Goal: Task Accomplishment & Management: Complete application form

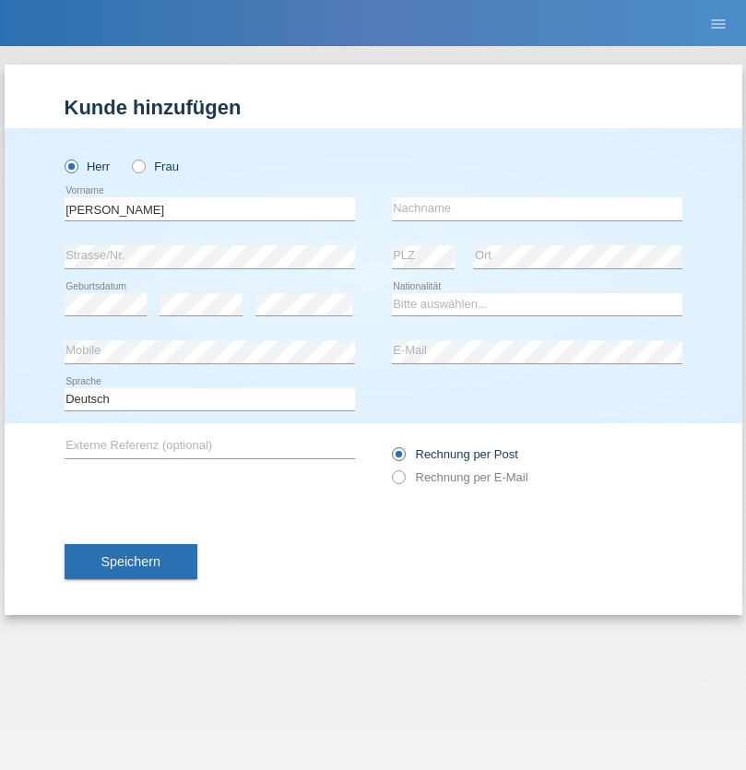
type input "[PERSON_NAME]"
click at [537, 208] on input "text" at bounding box center [537, 208] width 291 height 23
type input "Araujo Da Costa"
select select "BR"
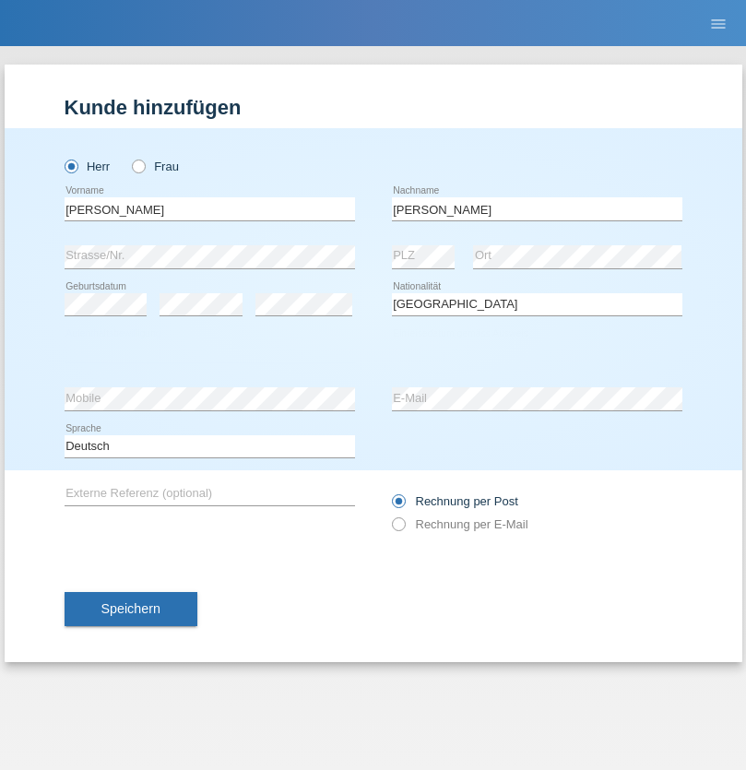
select select "C"
select select "14"
select select "03"
select select "1998"
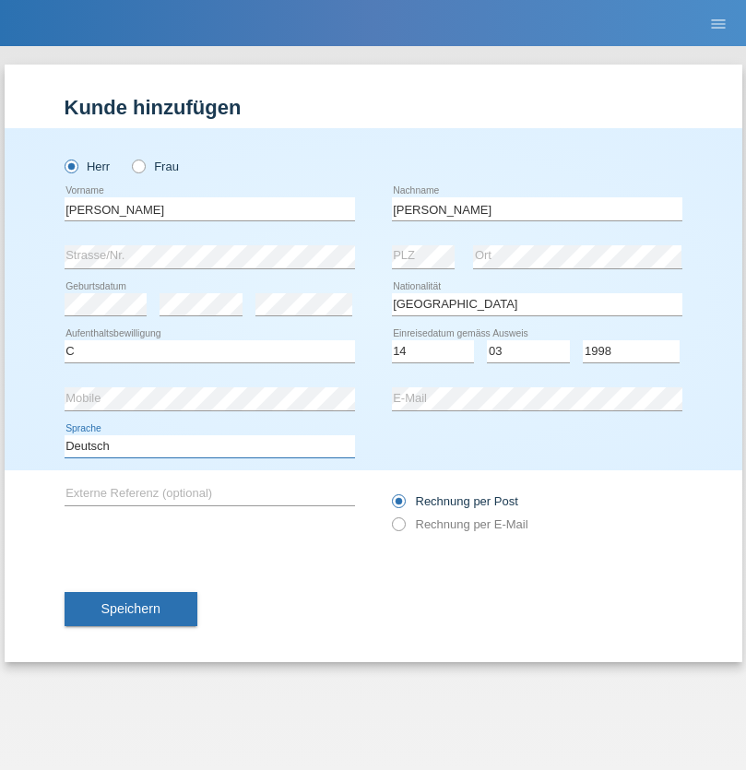
select select "en"
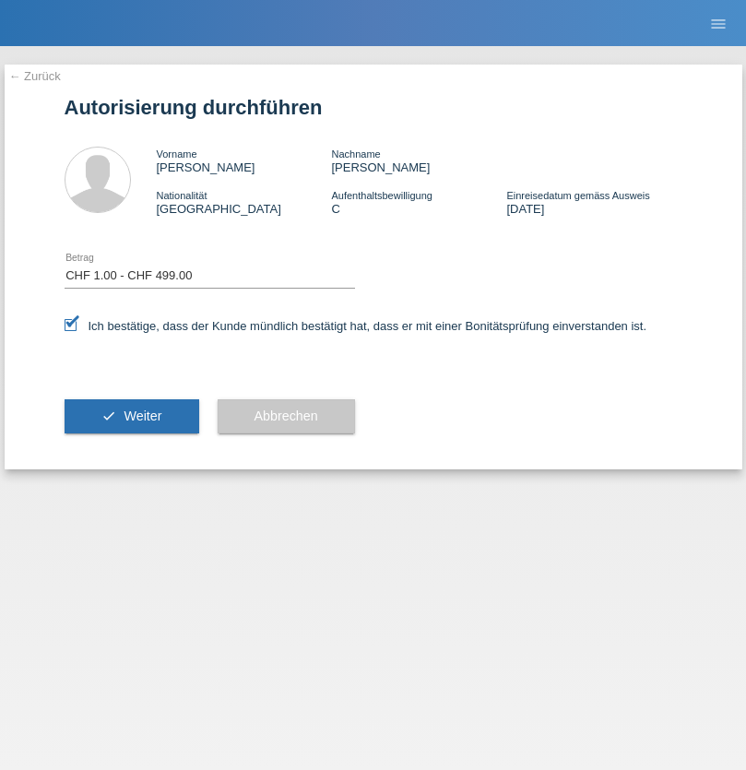
select select "1"
click at [131, 416] on span "Weiter" at bounding box center [143, 416] width 38 height 15
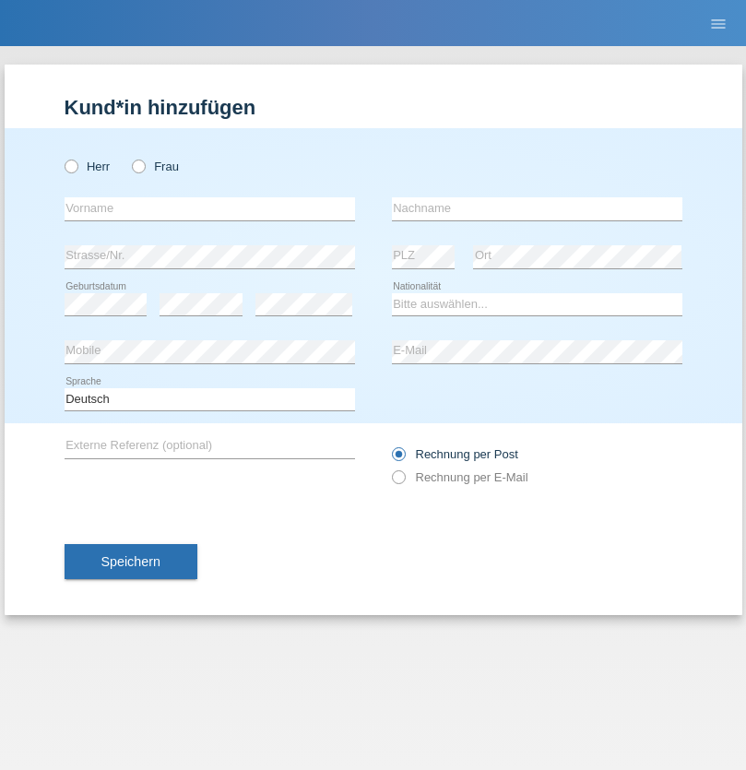
radio input "true"
click at [209, 208] on input "text" at bounding box center [210, 208] width 291 height 23
type input "Masna"
click at [537, 208] on input "text" at bounding box center [537, 208] width 291 height 23
type input "Keise"
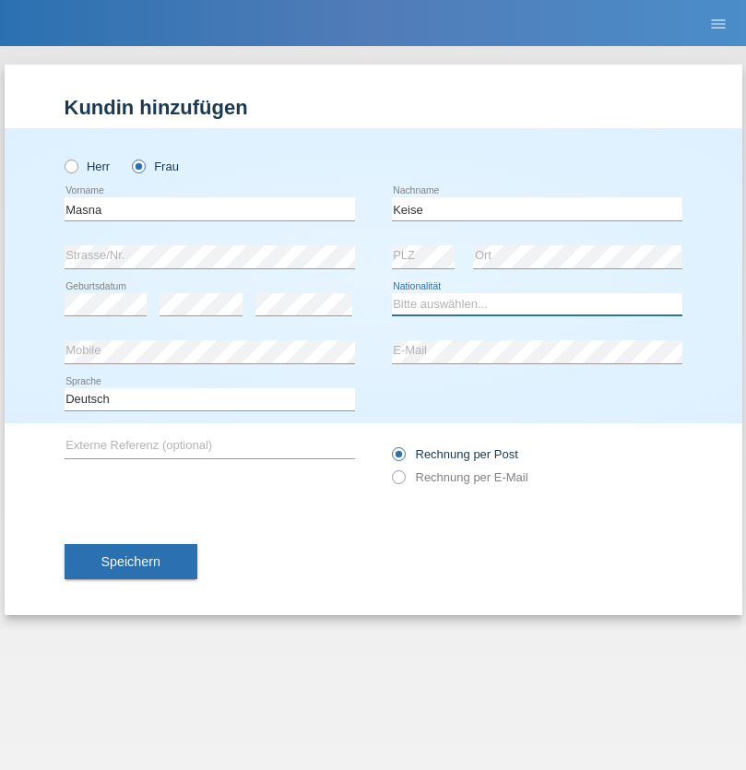
select select "SO"
select select "C"
select select "09"
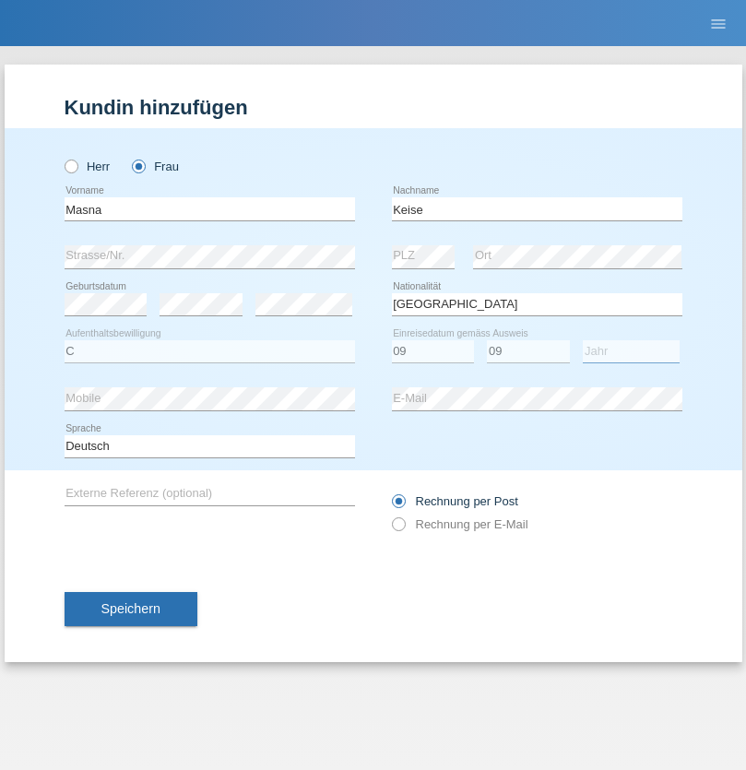
select select "2011"
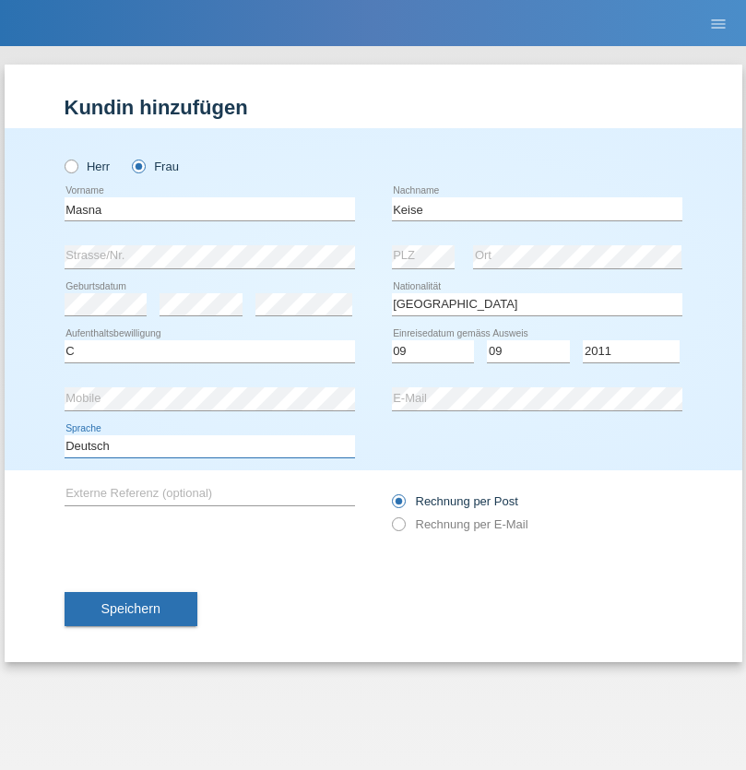
select select "en"
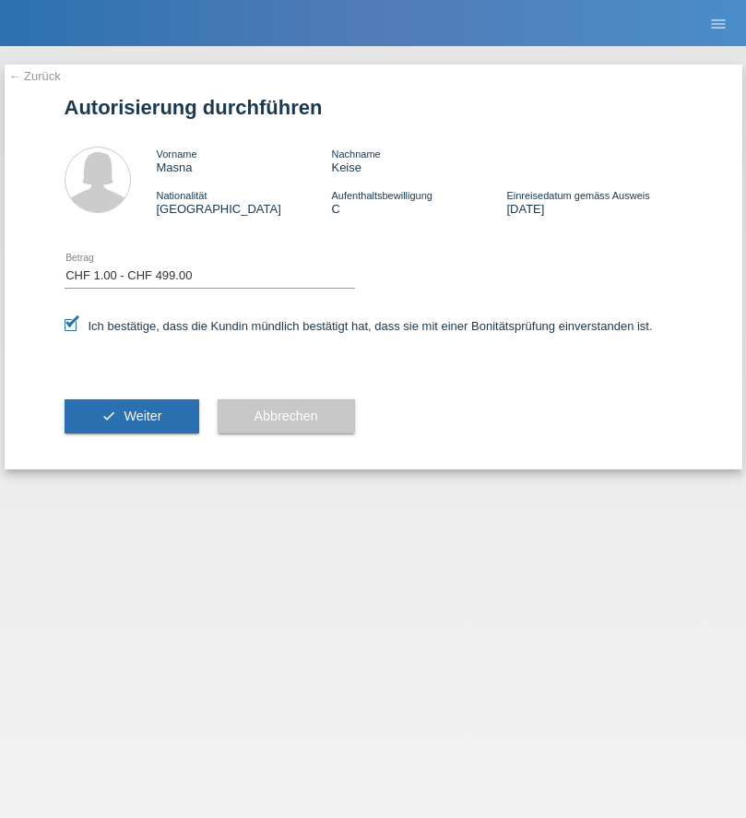
select select "1"
click at [131, 416] on span "Weiter" at bounding box center [143, 416] width 38 height 15
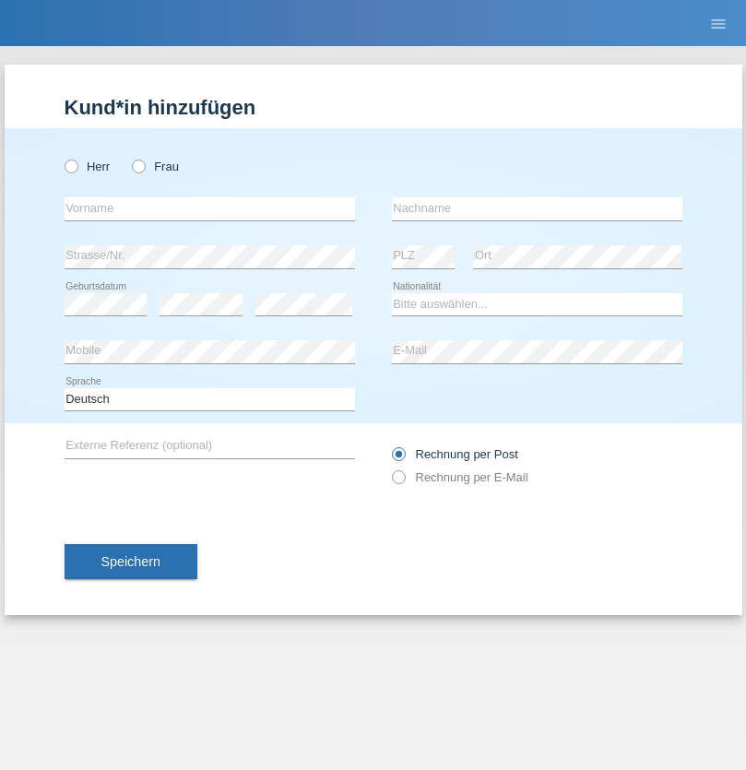
radio input "true"
click at [209, 208] on input "text" at bounding box center [210, 208] width 291 height 23
type input "firat"
click at [537, 208] on input "text" at bounding box center [537, 208] width 291 height 23
type input "kara"
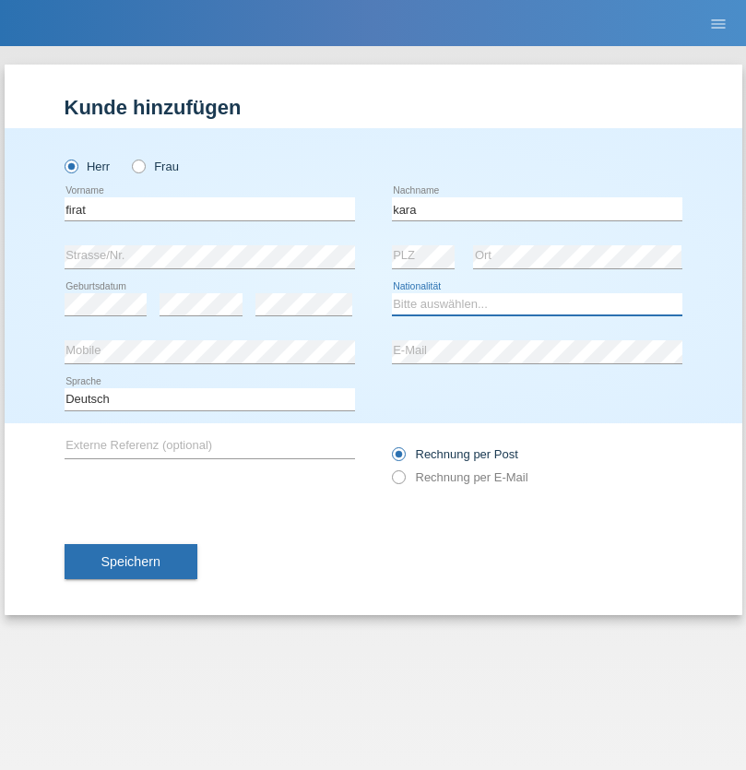
select select "CH"
radio input "true"
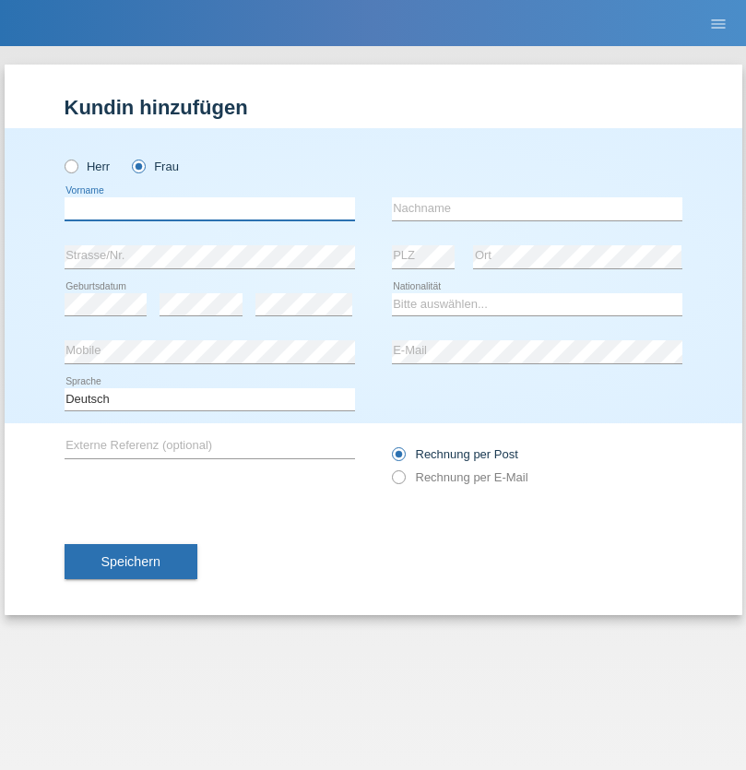
click at [209, 208] on input "text" at bounding box center [210, 208] width 291 height 23
type input "Nuria"
click at [537, 208] on input "text" at bounding box center [537, 208] width 291 height 23
type input "D'Antino"
select select "CH"
